Goal: Transaction & Acquisition: Purchase product/service

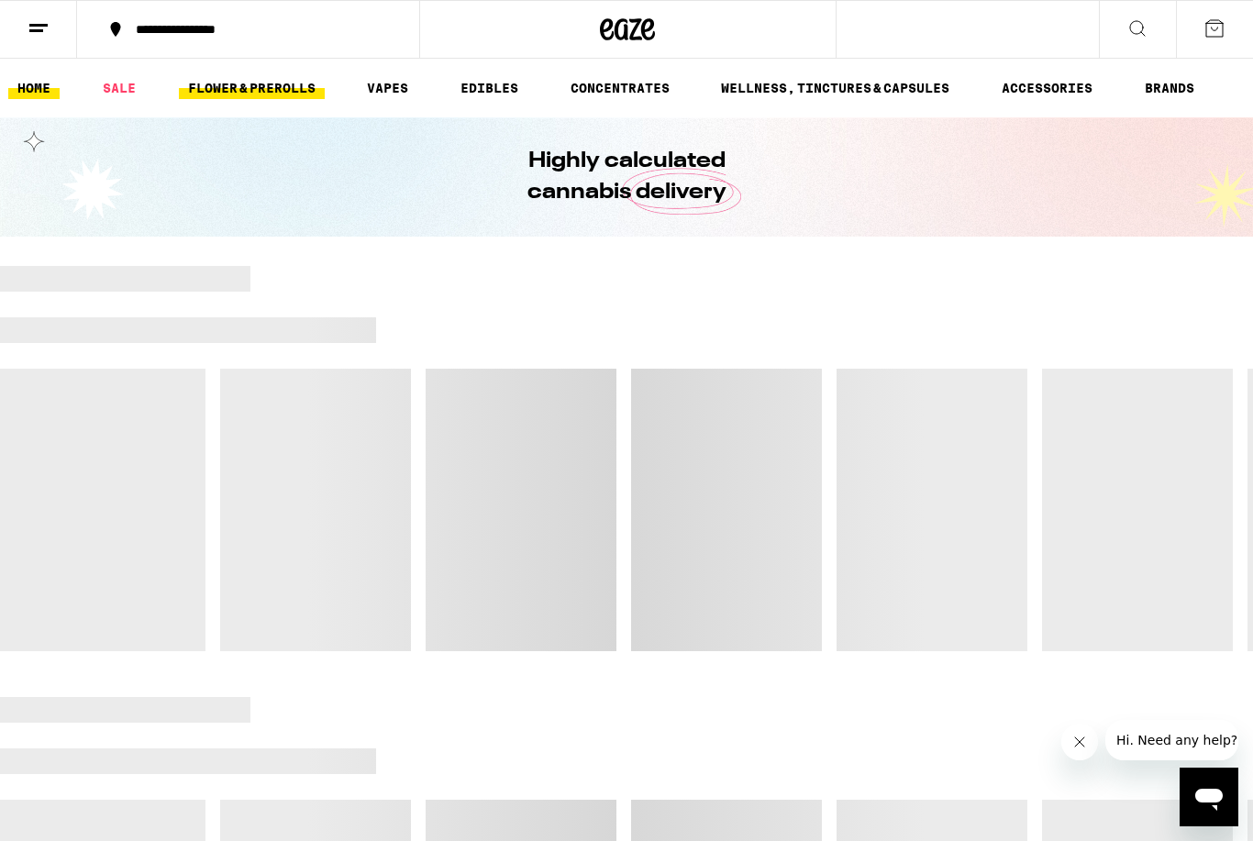
click at [277, 94] on link "FLOWER & PREROLLS" at bounding box center [252, 88] width 146 height 22
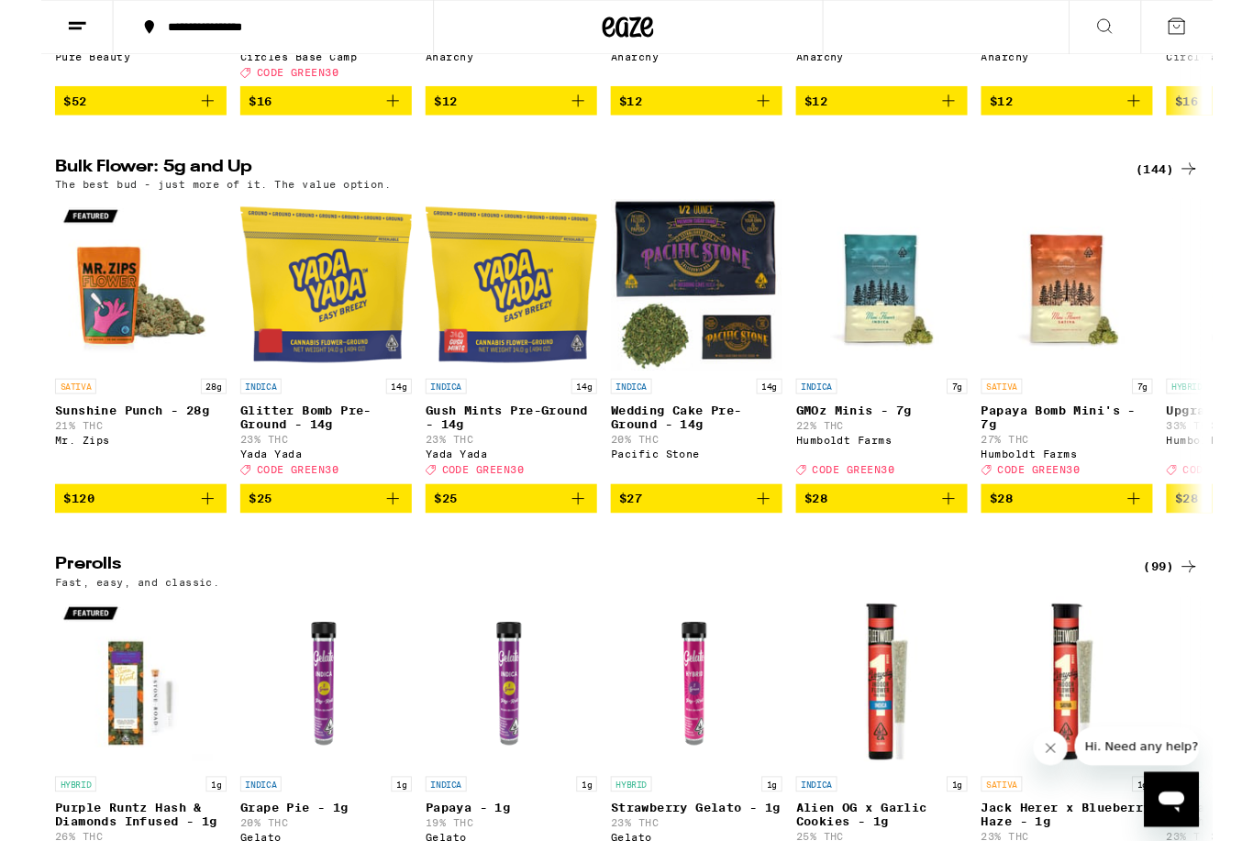
scroll to position [496, 0]
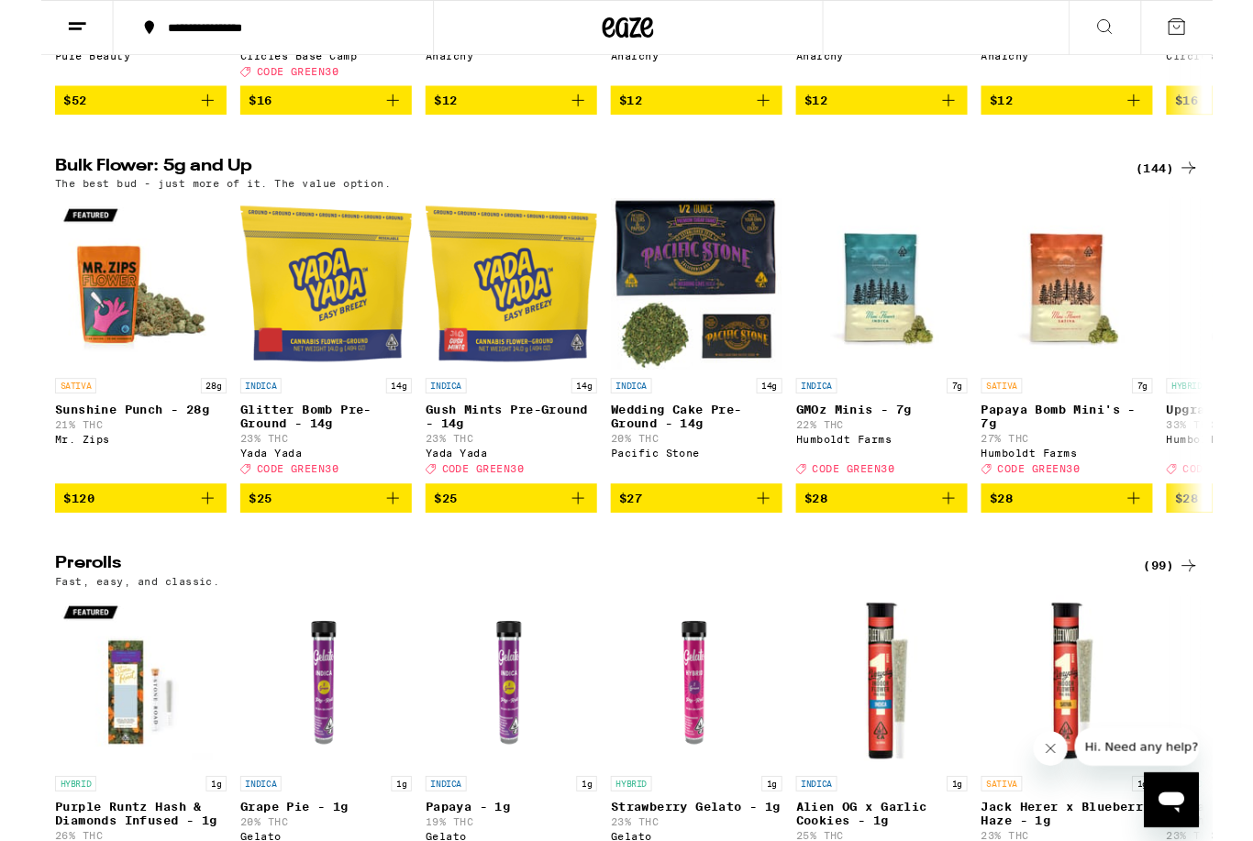
click at [1200, 191] on div "(144)" at bounding box center [1204, 180] width 68 height 22
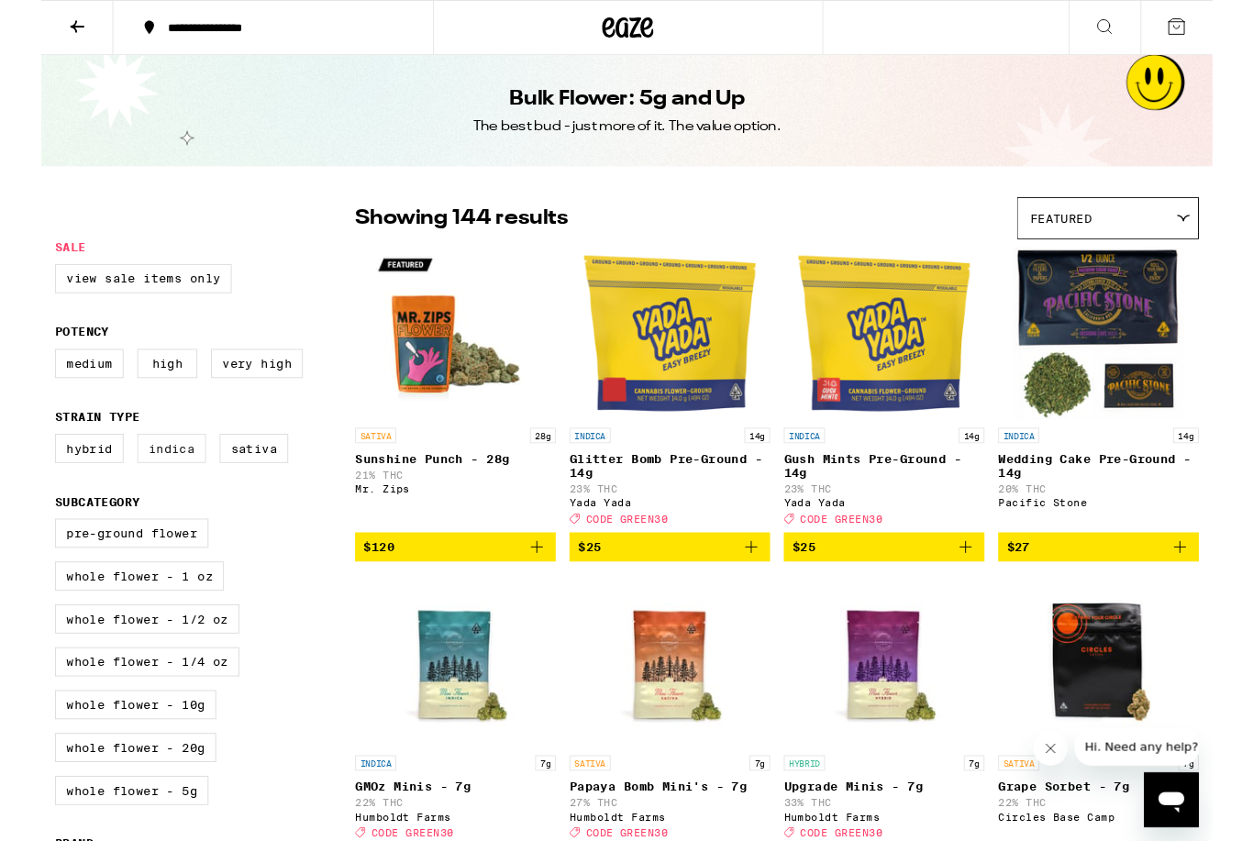
click at [158, 495] on label "Indica" at bounding box center [139, 479] width 73 height 31
click at [19, 468] on input "Indica" at bounding box center [18, 467] width 1 height 1
checkbox input "true"
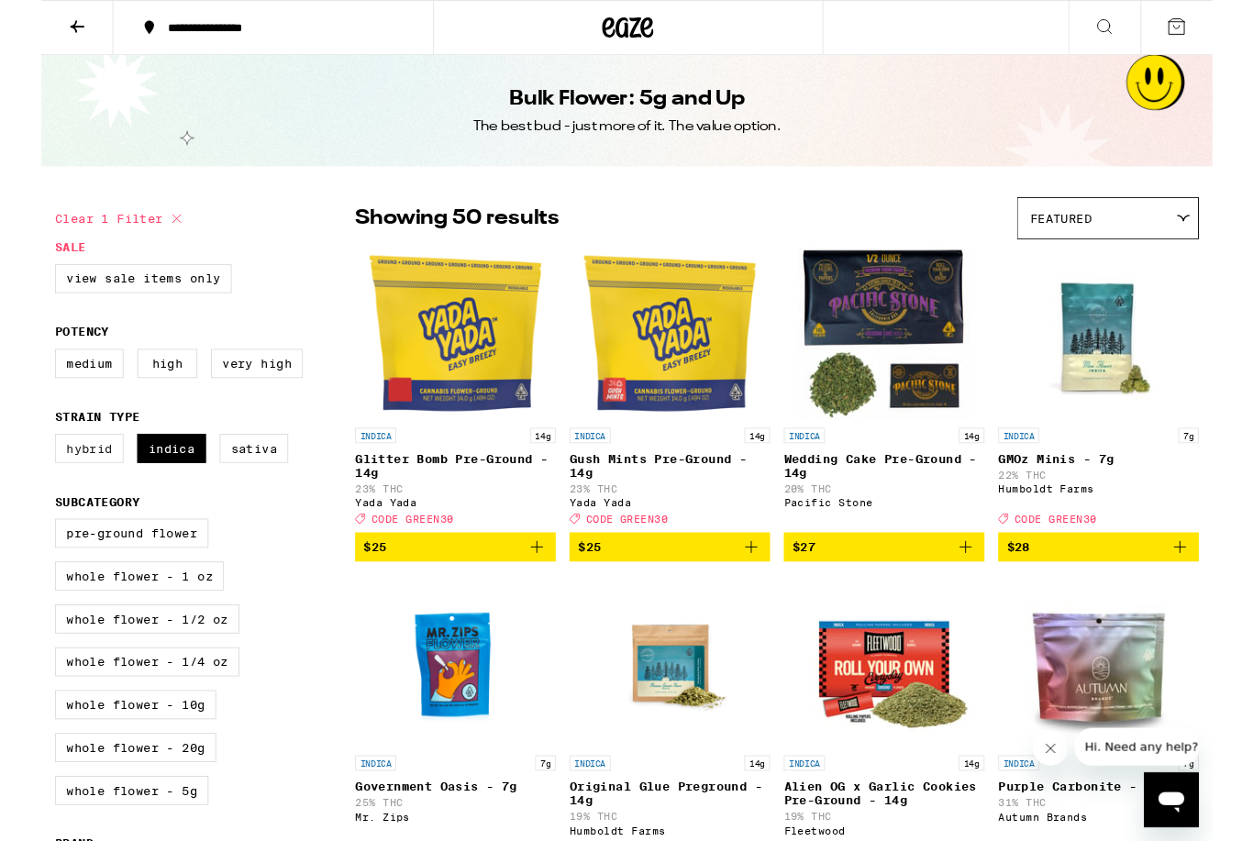
click at [50, 490] on label "Hybrid" at bounding box center [51, 479] width 73 height 31
click at [19, 468] on input "Hybrid" at bounding box center [18, 467] width 1 height 1
checkbox input "true"
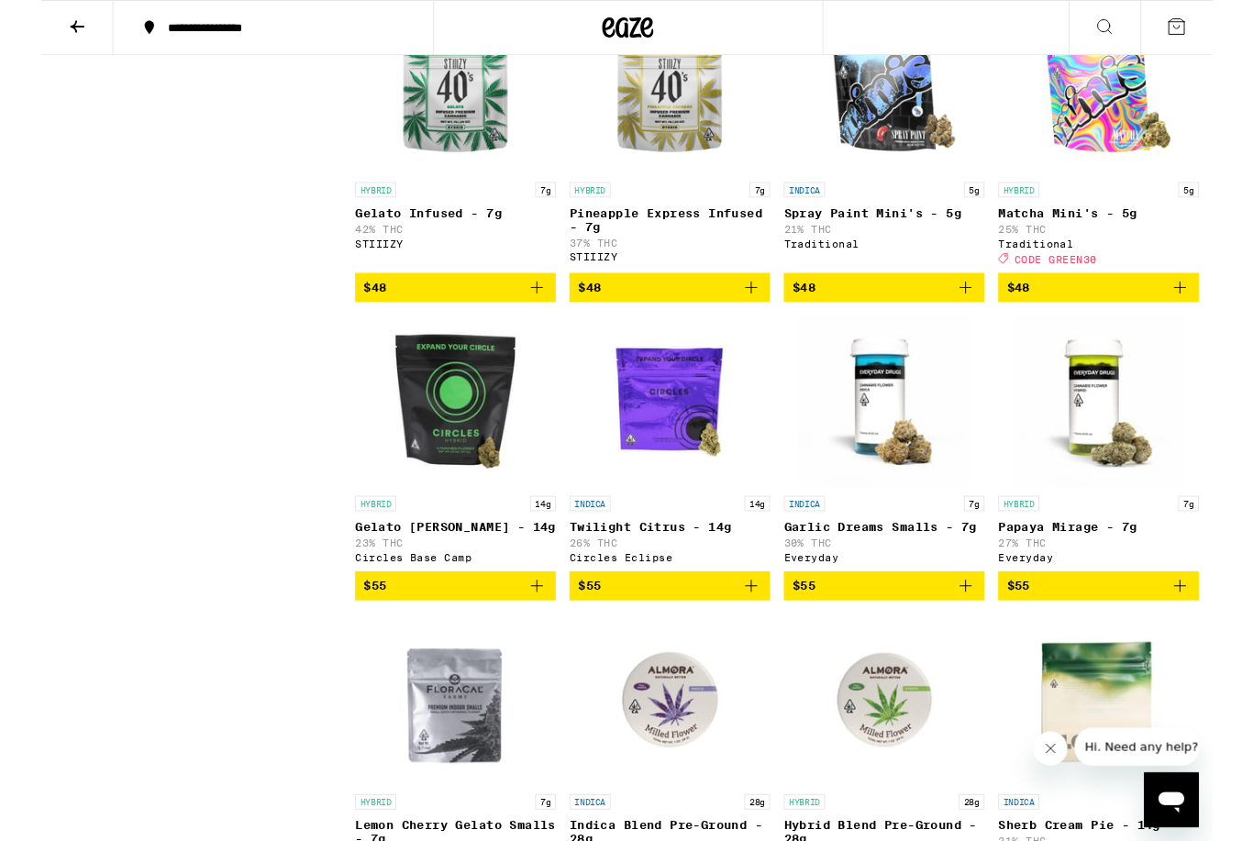
scroll to position [3035, 0]
